Goal: Task Accomplishment & Management: Use online tool/utility

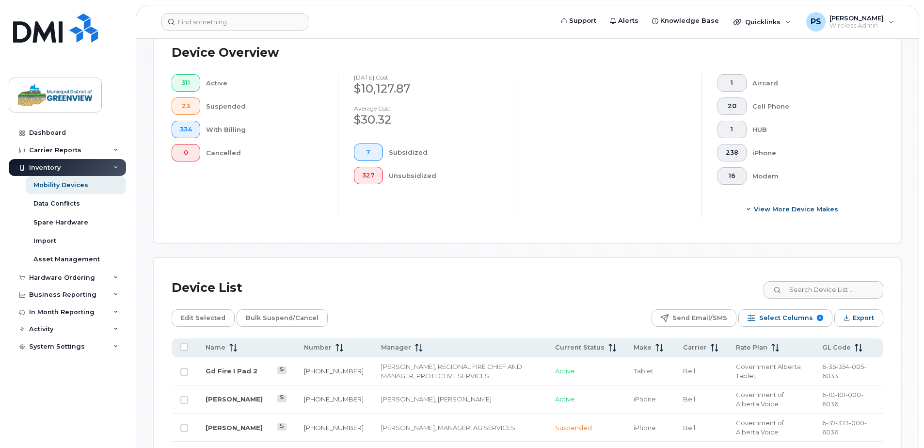
scroll to position [291, 0]
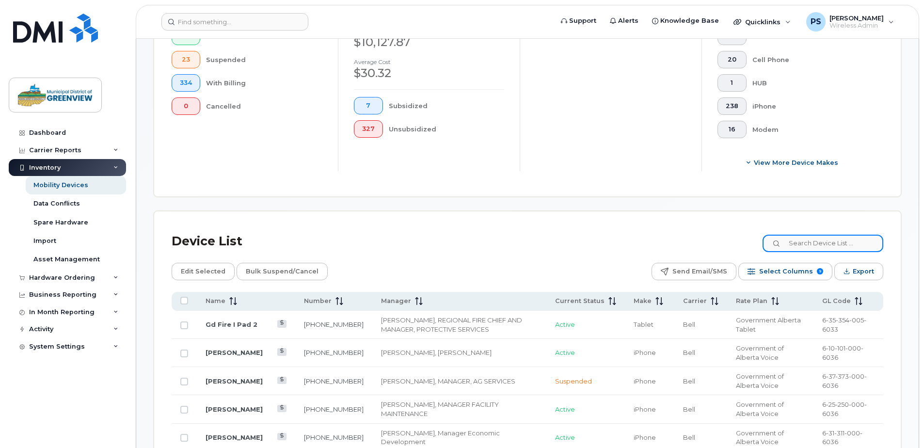
click at [800, 238] on input at bounding box center [823, 243] width 121 height 17
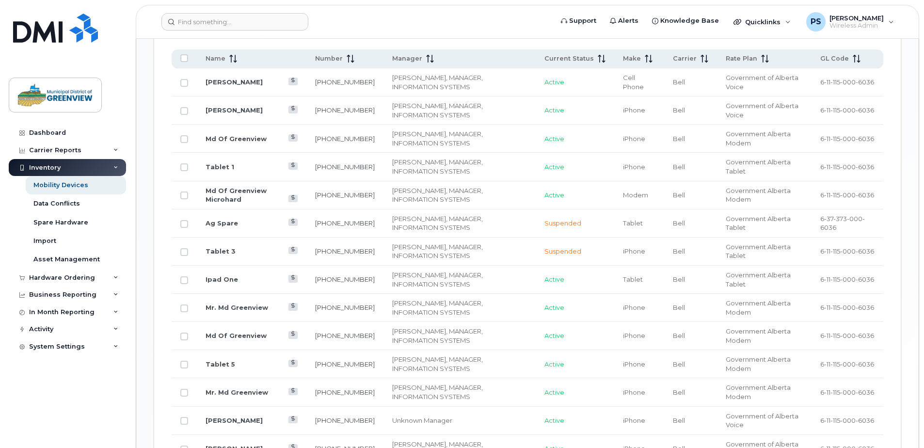
scroll to position [630, 0]
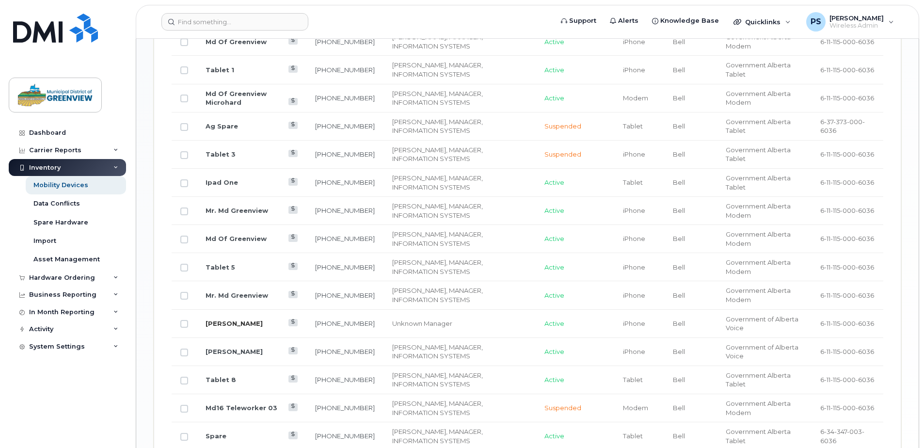
type input "[PERSON_NAME]"
click at [236, 326] on link "[PERSON_NAME]" at bounding box center [234, 324] width 57 height 8
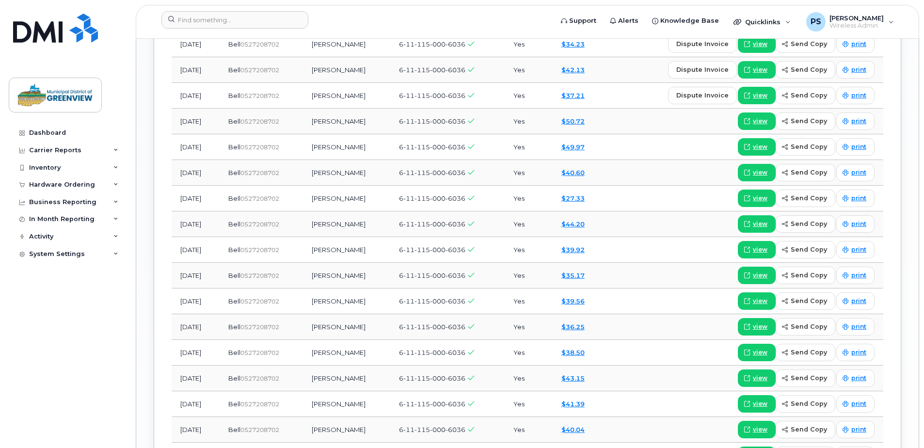
scroll to position [824, 0]
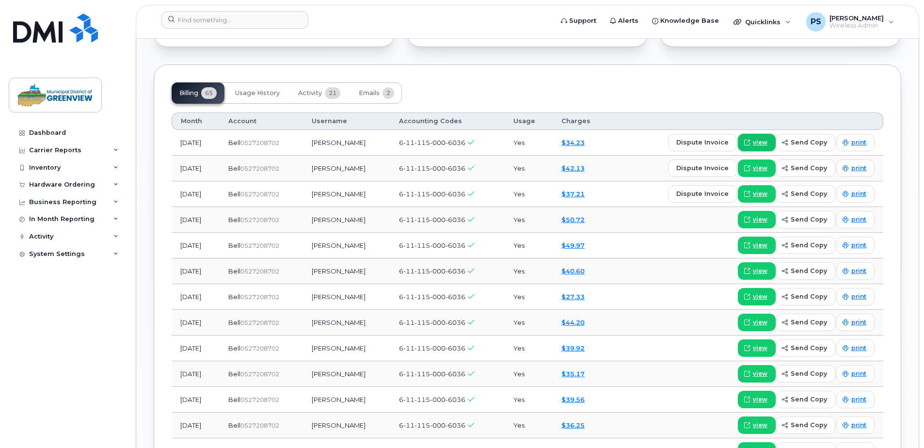
click at [767, 142] on span "view" at bounding box center [760, 142] width 15 height 9
click at [51, 127] on link "Dashboard" at bounding box center [67, 132] width 117 height 17
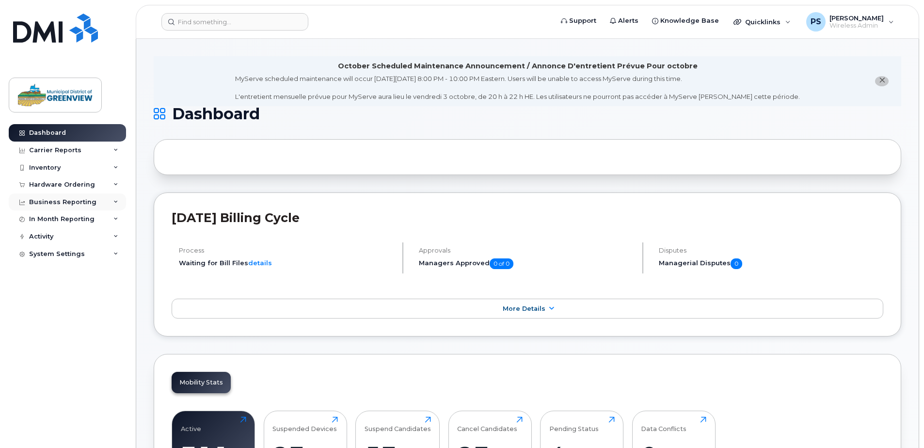
click at [82, 204] on div "Business Reporting" at bounding box center [62, 202] width 67 height 8
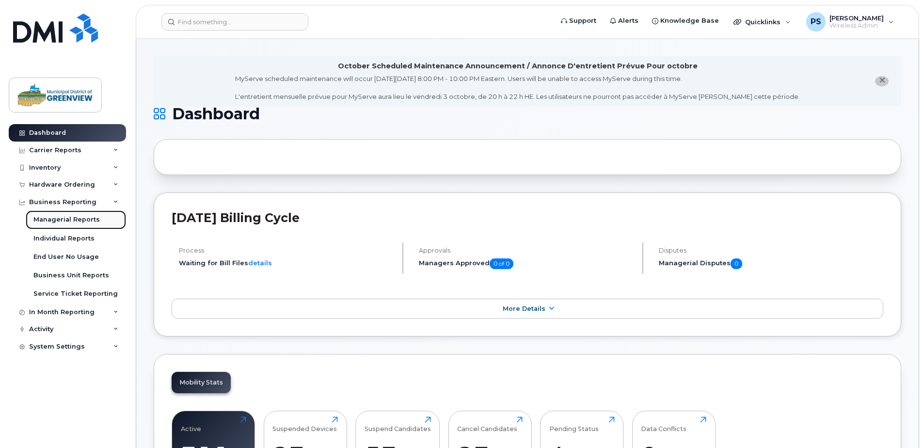
click at [80, 223] on div "Managerial Reports" at bounding box center [66, 219] width 66 height 9
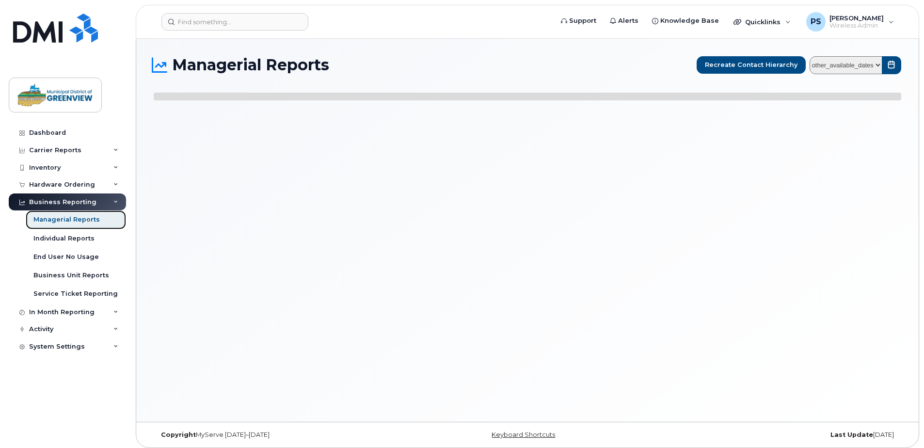
select select
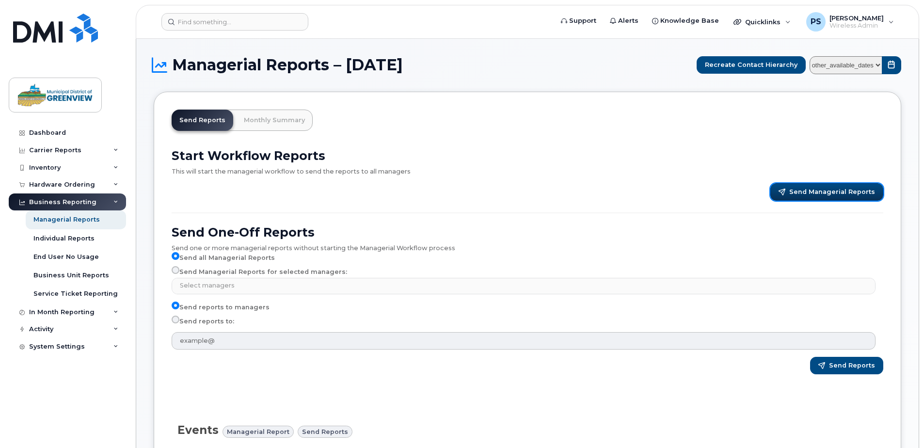
click at [827, 190] on span "Send Managerial Reports" at bounding box center [832, 192] width 86 height 9
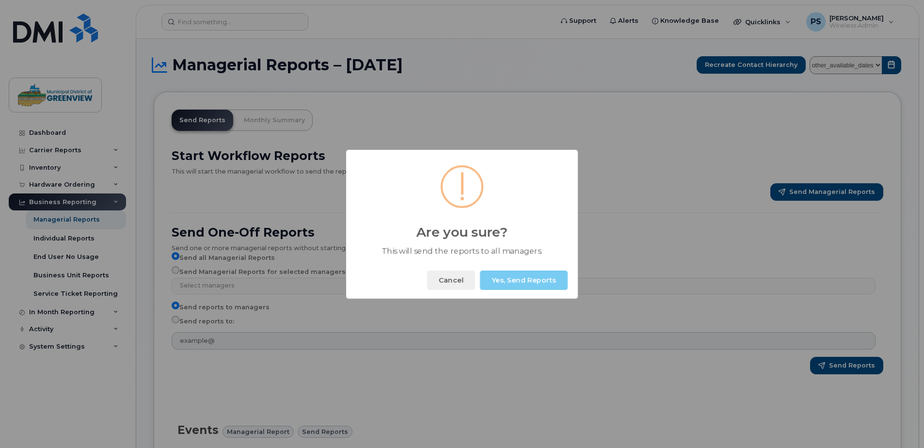
click at [508, 279] on button "Yes, Send Reports" at bounding box center [524, 280] width 88 height 19
click at [534, 272] on button "Okay" at bounding box center [547, 280] width 42 height 19
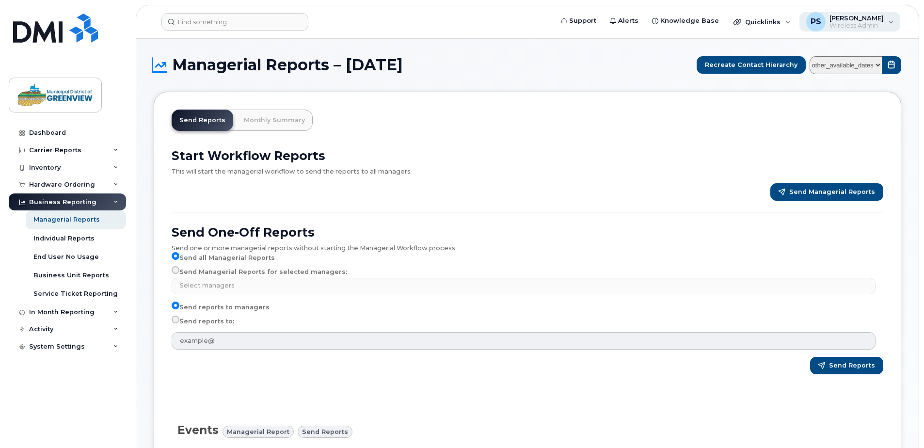
click at [865, 23] on span "Wireless Admin" at bounding box center [857, 26] width 54 height 8
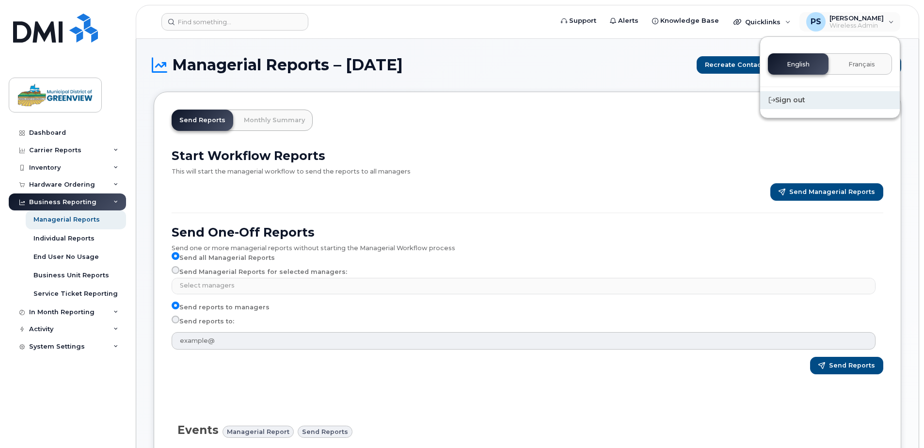
click at [795, 97] on div "Sign out" at bounding box center [830, 100] width 140 height 18
